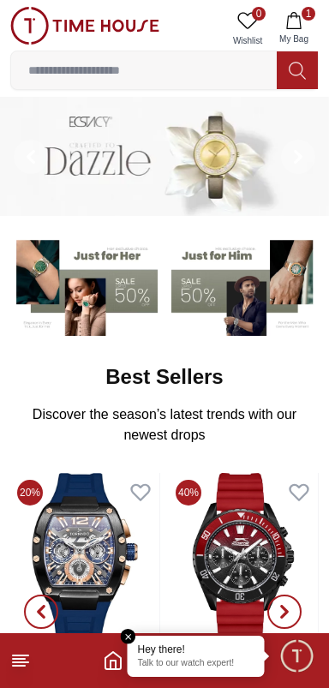
click at [97, 288] on img at bounding box center [83, 285] width 147 height 103
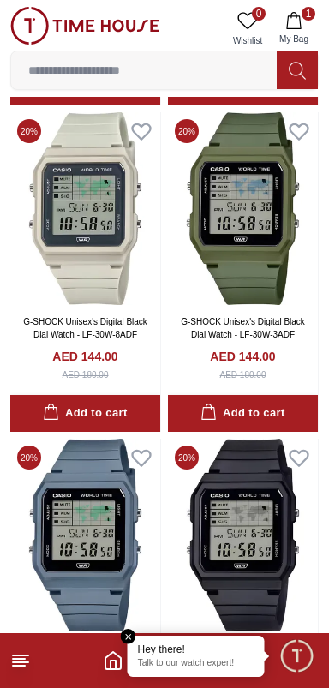
scroll to position [2677, 0]
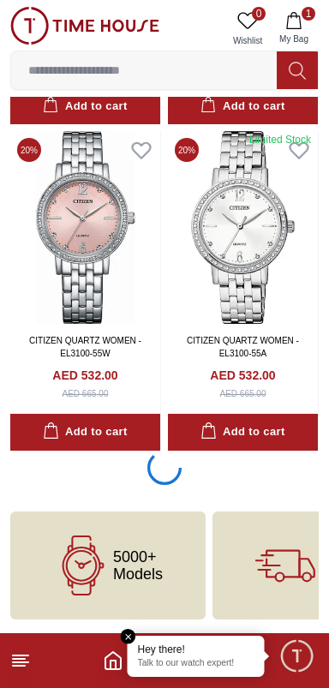
scroll to position [9847, 0]
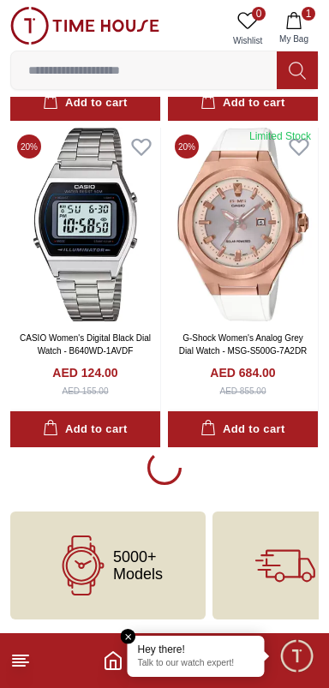
scroll to position [13230, 0]
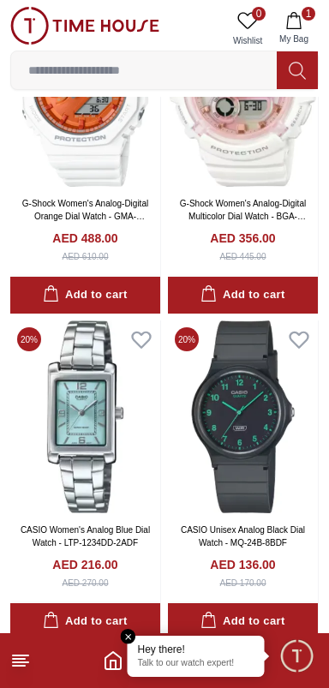
scroll to position [13230, 0]
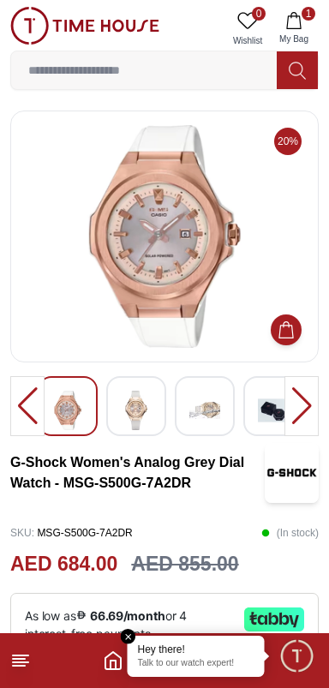
click at [301, 408] on div at bounding box center [302, 406] width 34 height 60
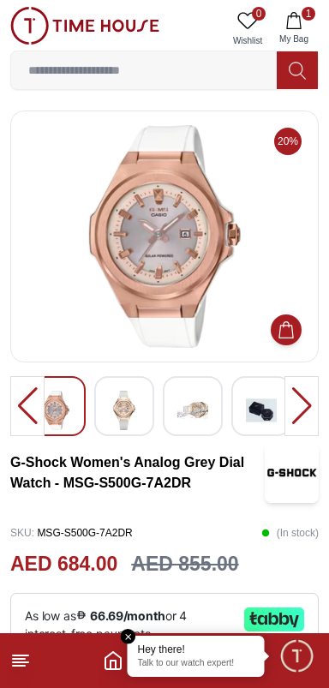
click at [122, 414] on img at bounding box center [124, 410] width 31 height 39
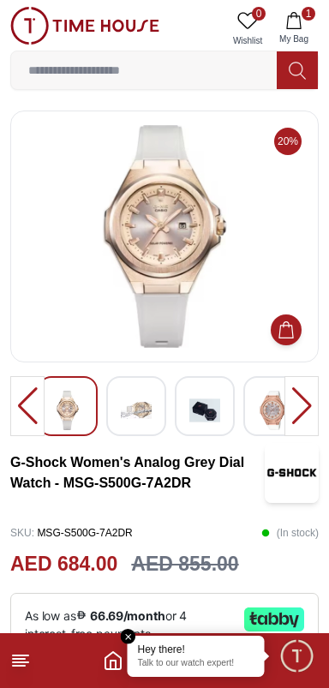
click at [195, 407] on img at bounding box center [204, 410] width 31 height 39
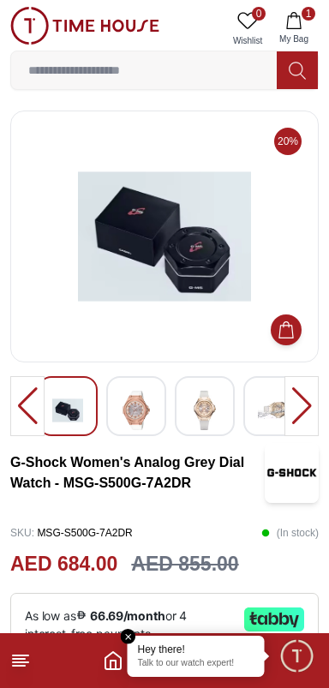
click at [251, 400] on div at bounding box center [273, 406] width 60 height 60
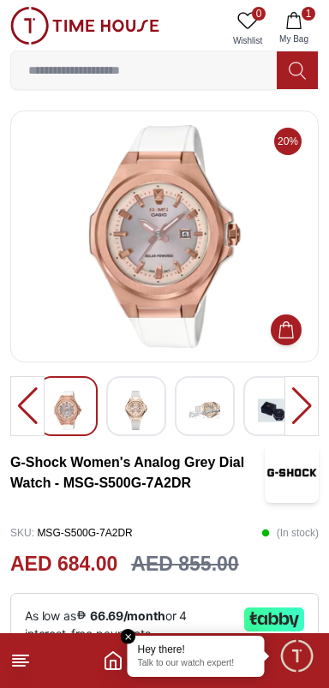
click at [135, 414] on img at bounding box center [136, 410] width 31 height 39
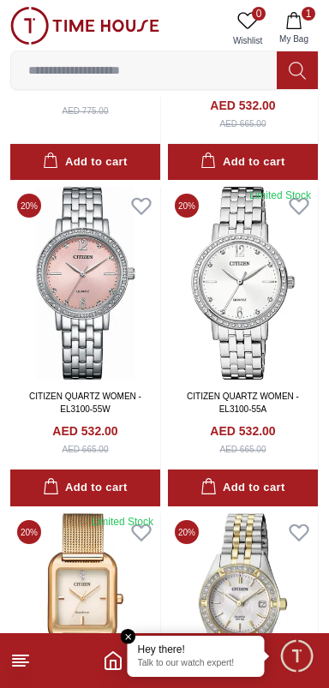
scroll to position [9444, 0]
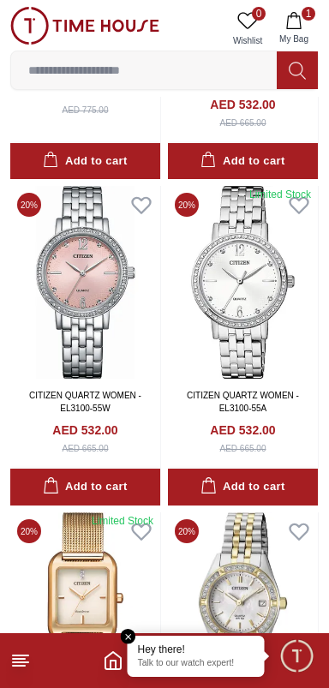
scroll to position [9847, 0]
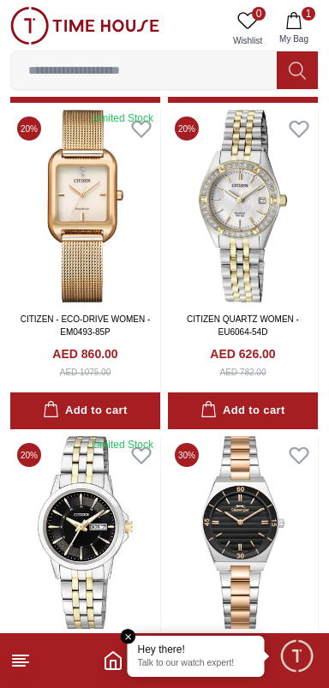
scroll to position [3566, 0]
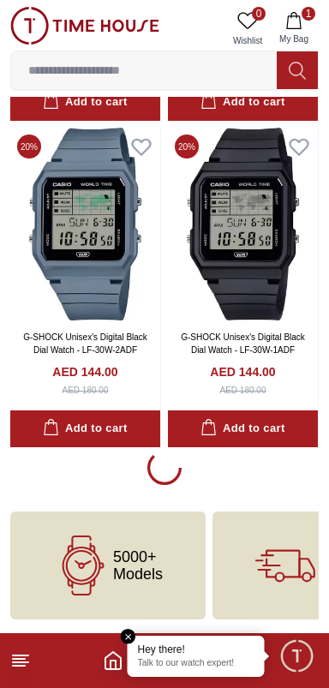
scroll to position [3100, 0]
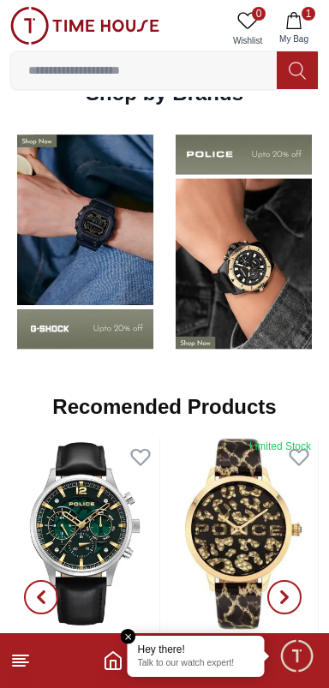
scroll to position [1302, 0]
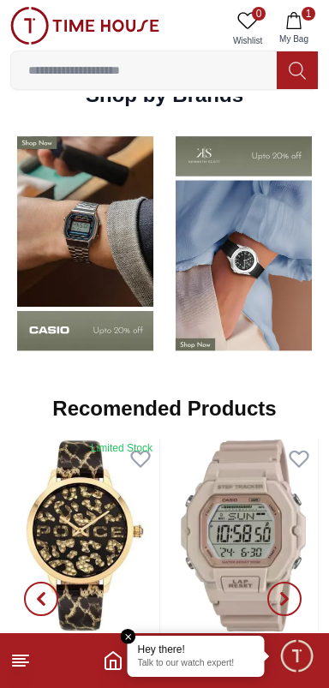
click at [102, 306] on img at bounding box center [85, 243] width 150 height 235
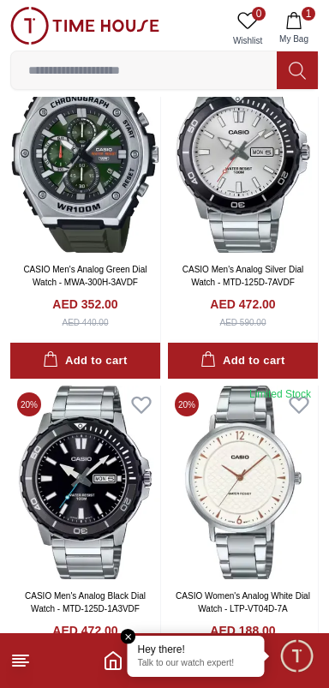
scroll to position [2377, 0]
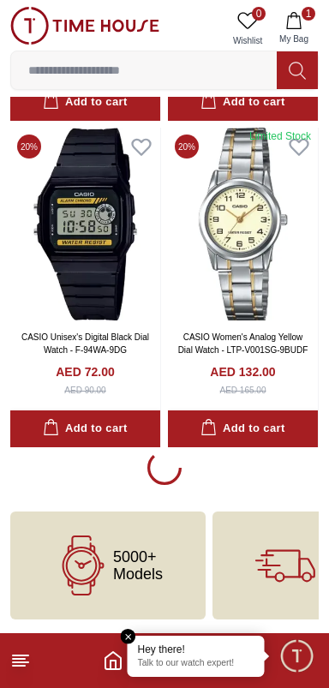
scroll to position [3428, 0]
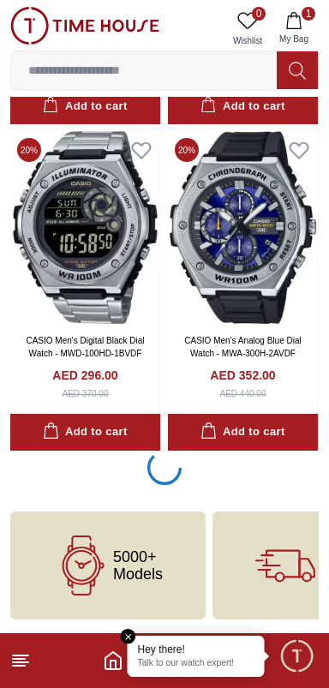
scroll to position [10127, 0]
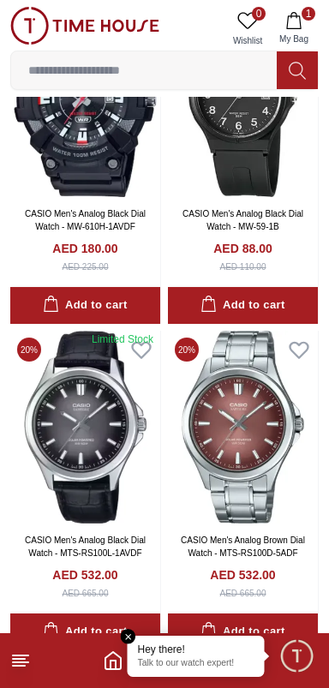
scroll to position [10402, 0]
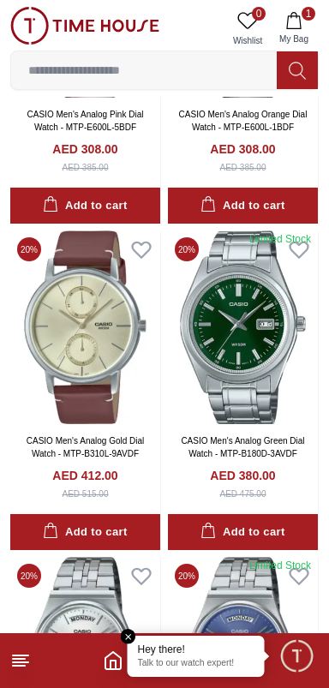
scroll to position [12995, 0]
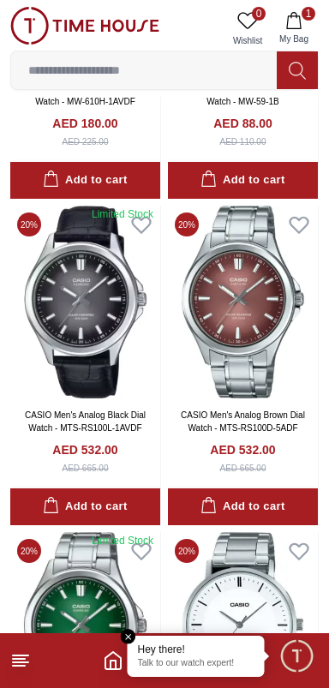
scroll to position [10127, 0]
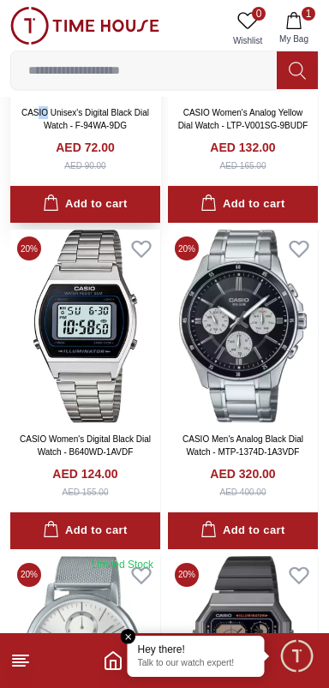
scroll to position [3425, 0]
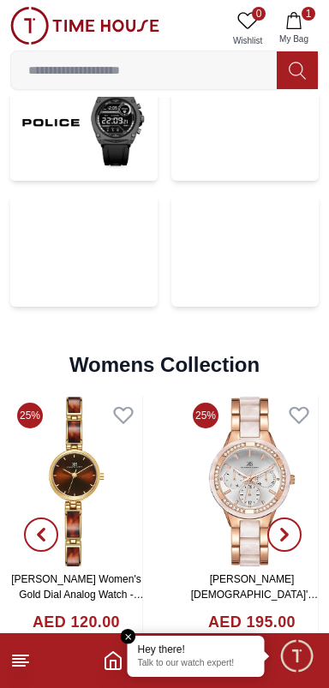
scroll to position [1302, 0]
